Goal: Information Seeking & Learning: Learn about a topic

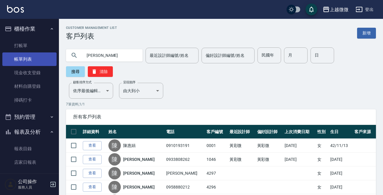
click at [34, 59] on link "帳單列表" at bounding box center [29, 59] width 54 height 14
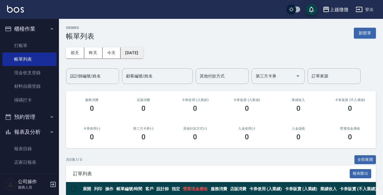
click at [135, 53] on button "[DATE]" at bounding box center [131, 52] width 22 height 11
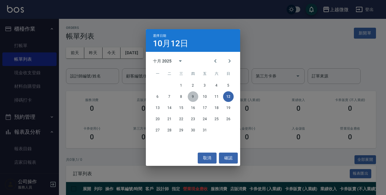
click at [196, 96] on button "9" at bounding box center [193, 96] width 11 height 11
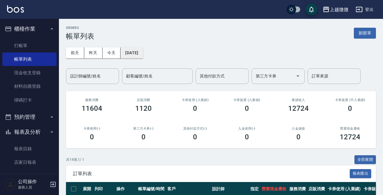
click at [142, 52] on button "[DATE]" at bounding box center [131, 52] width 22 height 11
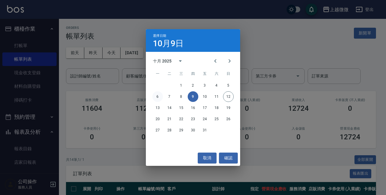
click at [157, 96] on button "6" at bounding box center [157, 96] width 11 height 11
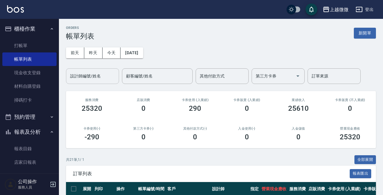
click at [103, 79] on input "設計師編號/姓名" at bounding box center [93, 76] width 48 height 10
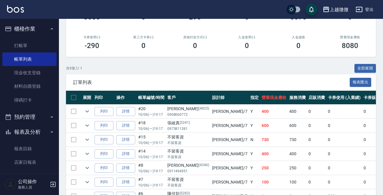
scroll to position [147, 0]
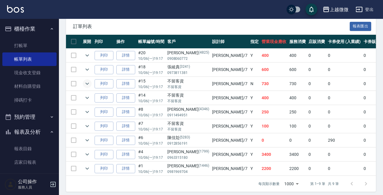
type input "[PERSON_NAME]-7"
click at [85, 80] on icon "expand row" at bounding box center [87, 83] width 7 height 7
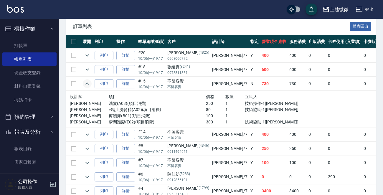
click at [85, 81] on icon "expand row" at bounding box center [87, 83] width 7 height 7
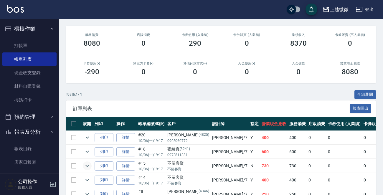
scroll to position [0, 0]
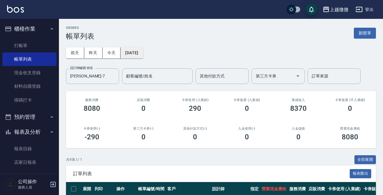
click at [137, 54] on button "[DATE]" at bounding box center [131, 52] width 22 height 11
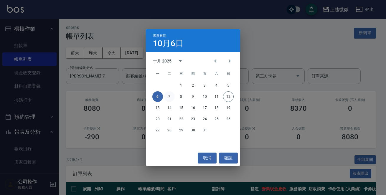
click at [167, 96] on button "7" at bounding box center [169, 96] width 11 height 11
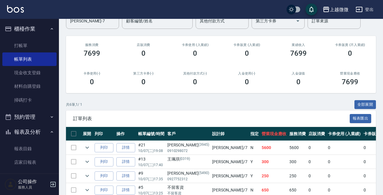
scroll to position [112, 0]
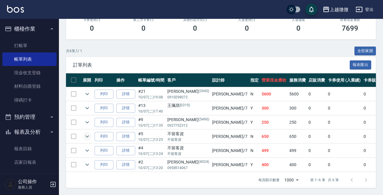
click at [87, 133] on icon "expand row" at bounding box center [87, 136] width 7 height 7
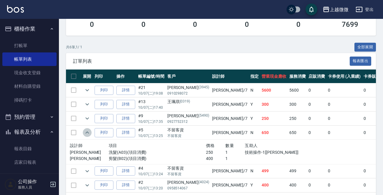
click at [87, 131] on icon "expand row" at bounding box center [87, 132] width 7 height 7
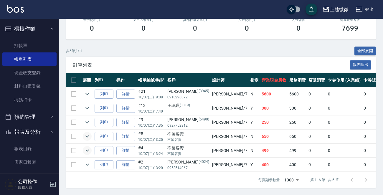
click at [85, 147] on icon "expand row" at bounding box center [87, 150] width 7 height 7
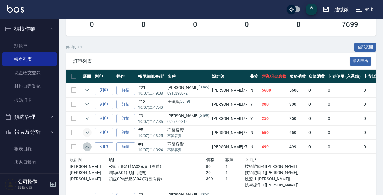
click at [85, 145] on icon "expand row" at bounding box center [87, 146] width 7 height 7
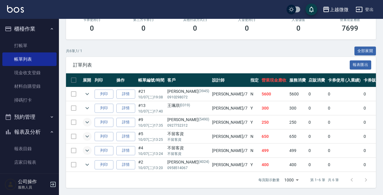
click at [89, 119] on icon "expand row" at bounding box center [87, 122] width 7 height 7
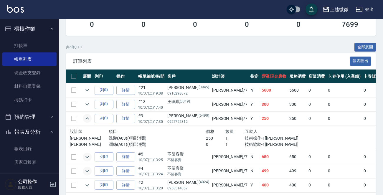
click at [89, 115] on icon "expand row" at bounding box center [87, 118] width 7 height 7
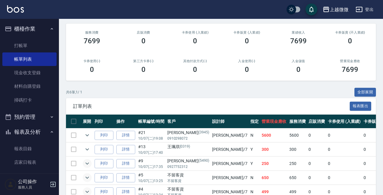
scroll to position [0, 0]
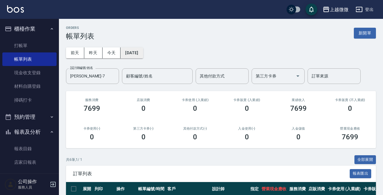
click at [139, 54] on button "[DATE]" at bounding box center [131, 52] width 22 height 11
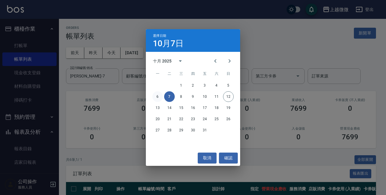
click at [156, 96] on button "6" at bounding box center [157, 96] width 11 height 11
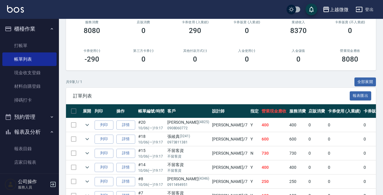
scroll to position [147, 0]
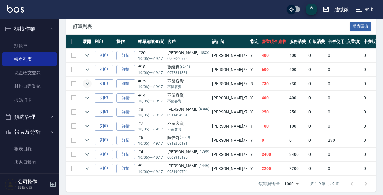
click at [86, 82] on icon "expand row" at bounding box center [87, 83] width 7 height 7
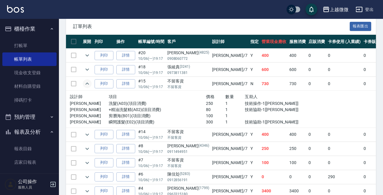
click at [86, 82] on icon "expand row" at bounding box center [87, 83] width 7 height 7
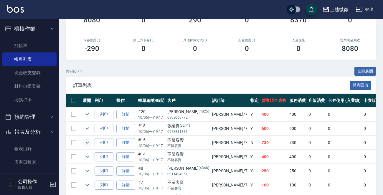
scroll to position [0, 0]
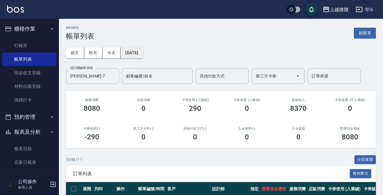
click at [141, 55] on button "[DATE]" at bounding box center [131, 52] width 22 height 11
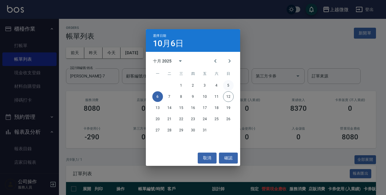
click at [227, 85] on button "5" at bounding box center [228, 85] width 11 height 11
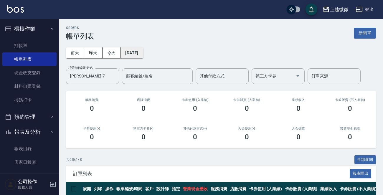
click at [139, 52] on button "[DATE]" at bounding box center [131, 52] width 22 height 11
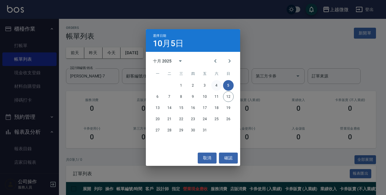
click at [216, 87] on button "4" at bounding box center [216, 85] width 11 height 11
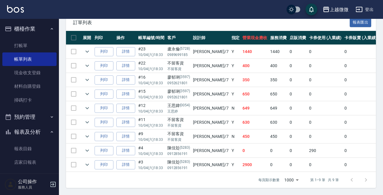
scroll to position [155, 0]
click at [87, 105] on icon "expand row" at bounding box center [87, 108] width 7 height 7
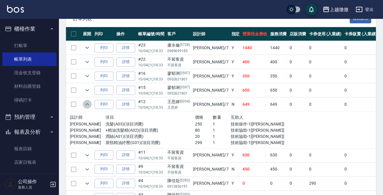
click at [87, 101] on icon "expand row" at bounding box center [87, 104] width 7 height 7
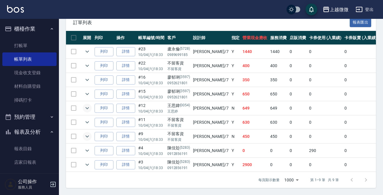
click at [88, 133] on icon "expand row" at bounding box center [87, 136] width 7 height 7
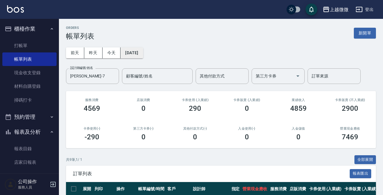
scroll to position [0, 0]
click at [143, 49] on button "[DATE]" at bounding box center [131, 52] width 22 height 11
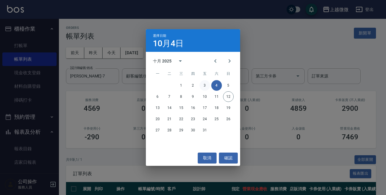
click at [205, 84] on button "3" at bounding box center [204, 85] width 11 height 11
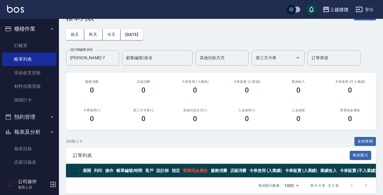
scroll to position [28, 0]
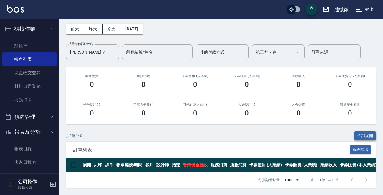
click at [365, 131] on button "全部展開" at bounding box center [365, 135] width 22 height 9
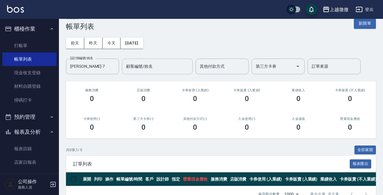
scroll to position [0, 0]
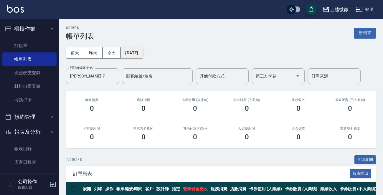
click at [134, 52] on button "[DATE]" at bounding box center [131, 52] width 22 height 11
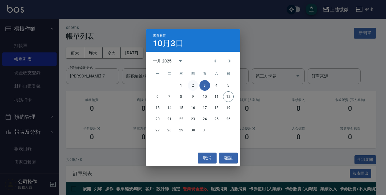
click at [193, 85] on button "2" at bounding box center [193, 85] width 11 height 11
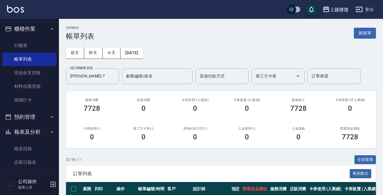
scroll to position [127, 0]
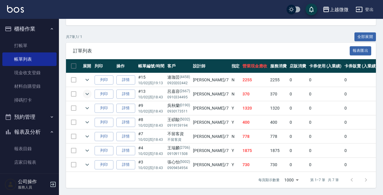
click at [87, 90] on icon "expand row" at bounding box center [87, 93] width 7 height 7
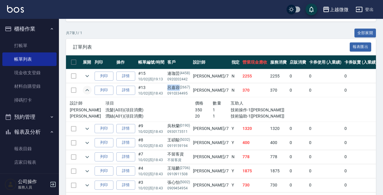
drag, startPoint x: 166, startPoint y: 85, endPoint x: 178, endPoint y: 85, distance: 11.5
click at [178, 85] on td "[PERSON_NAME][PHONE_NUMBER]" at bounding box center [179, 90] width 26 height 14
copy div "呂嘉容"
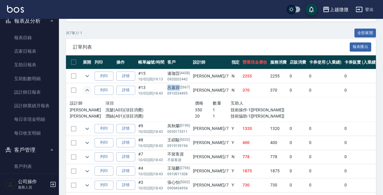
scroll to position [118, 0]
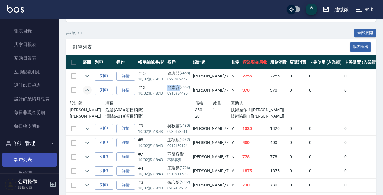
click at [33, 156] on link "客戶列表" at bounding box center [29, 160] width 54 height 14
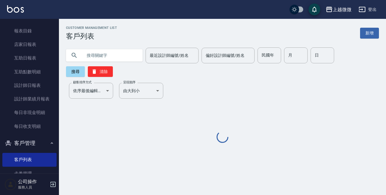
click at [96, 57] on input "text" at bounding box center [109, 55] width 55 height 16
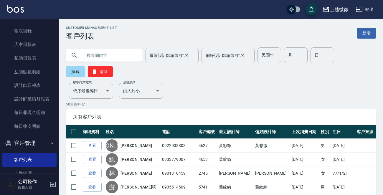
paste input "呂嘉容"
type input "呂嘉容"
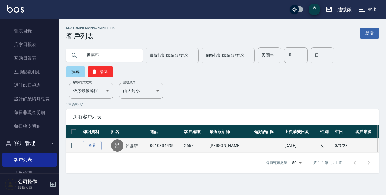
click at [130, 142] on link "呂嘉容" at bounding box center [132, 145] width 12 height 6
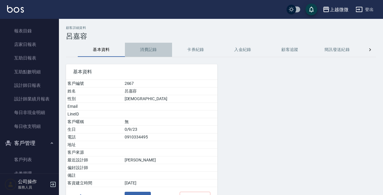
click at [151, 50] on button "消費記錄" at bounding box center [148, 50] width 47 height 14
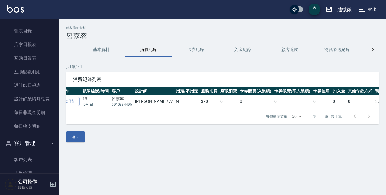
scroll to position [0, 17]
